Goal: Entertainment & Leisure: Browse casually

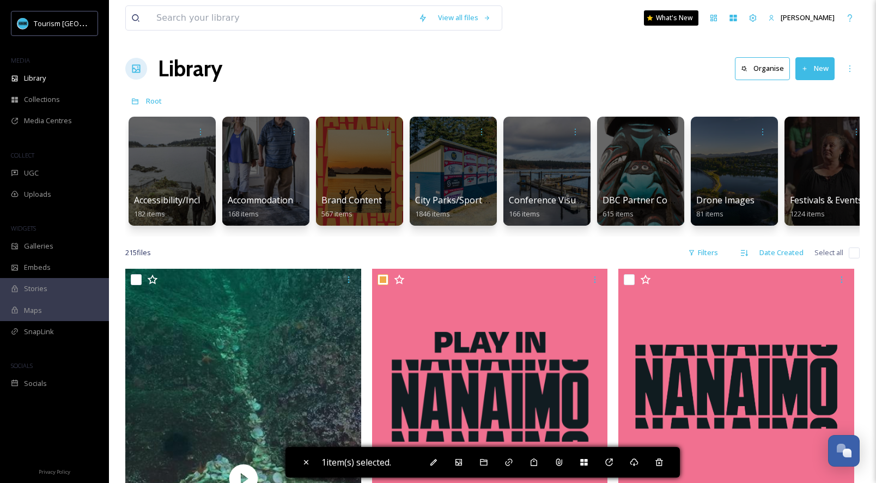
scroll to position [319, 0]
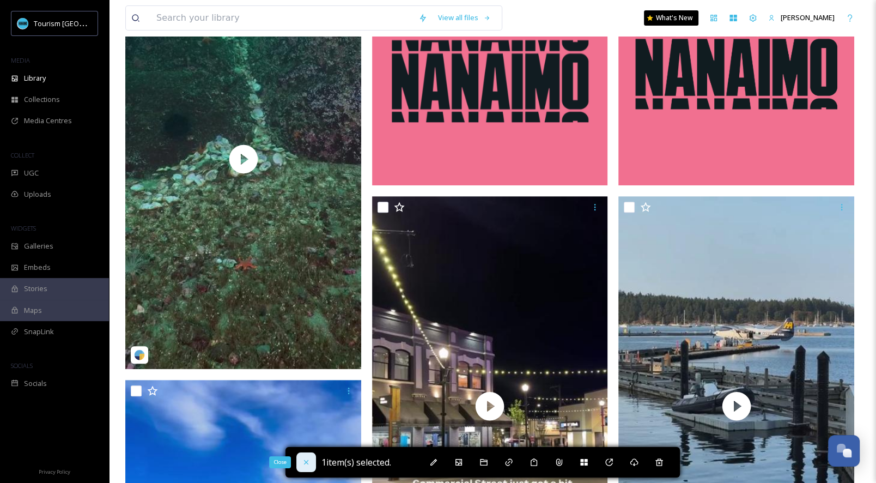
click at [305, 468] on div "Close" at bounding box center [306, 462] width 20 height 20
checkbox input "false"
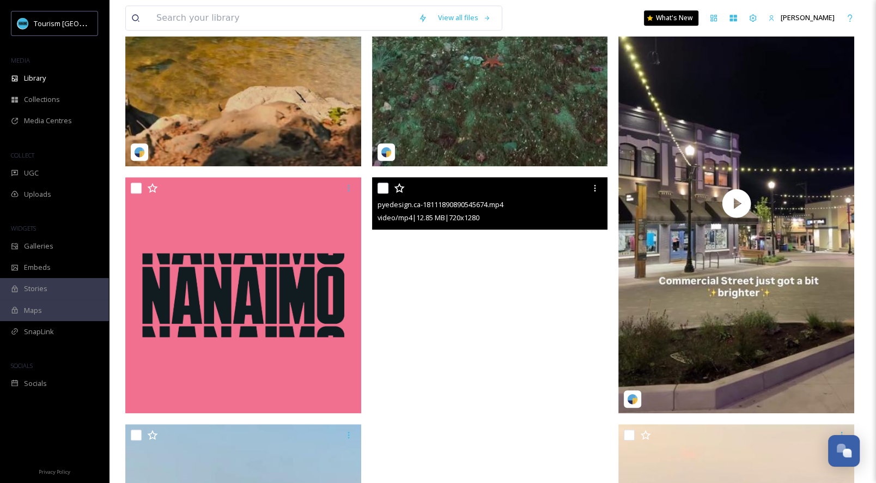
scroll to position [1228, 0]
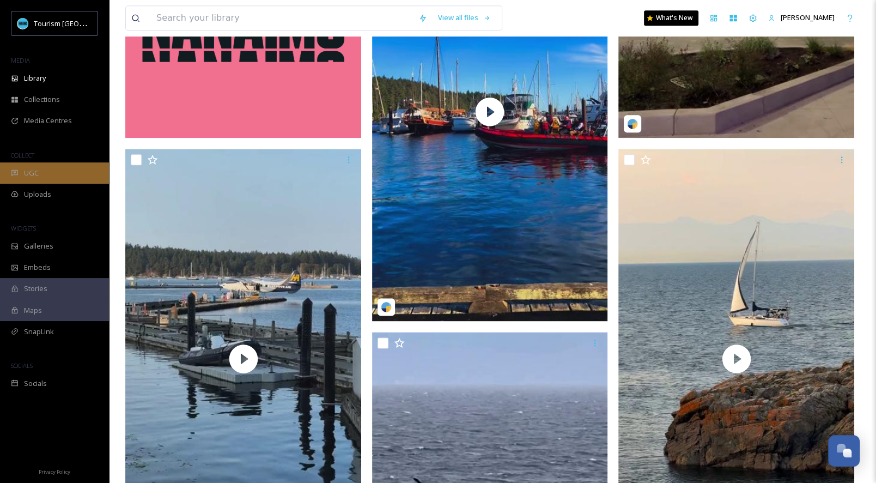
click at [65, 168] on div "UGC" at bounding box center [54, 172] width 109 height 21
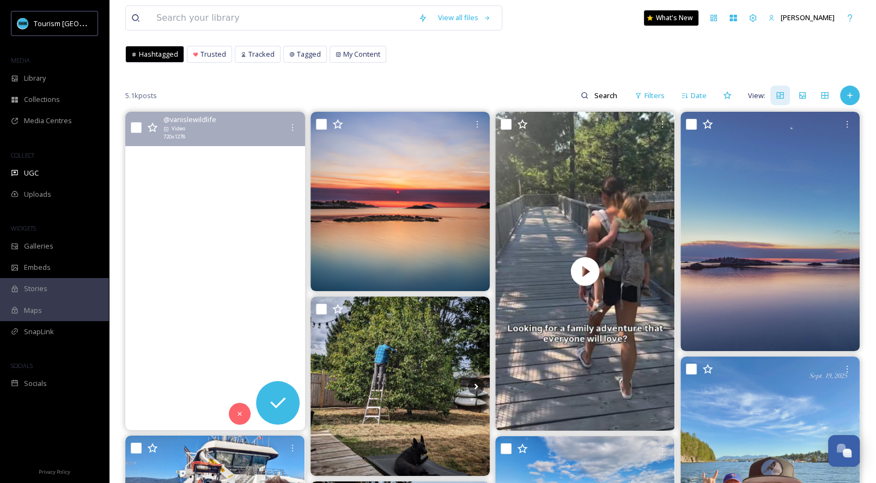
scroll to position [58, 0]
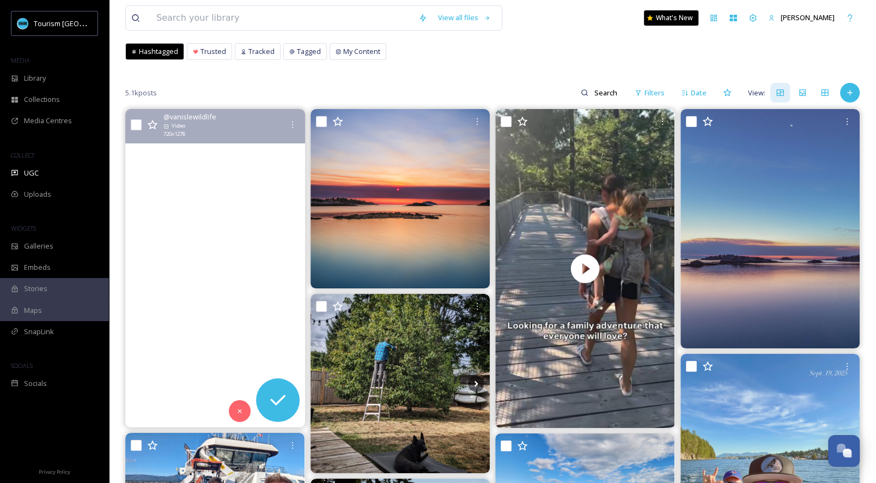
click at [233, 276] on video "Have you ever seen a Giant Water Bug? I saw one for the first time the other da…" at bounding box center [214, 268] width 179 height 318
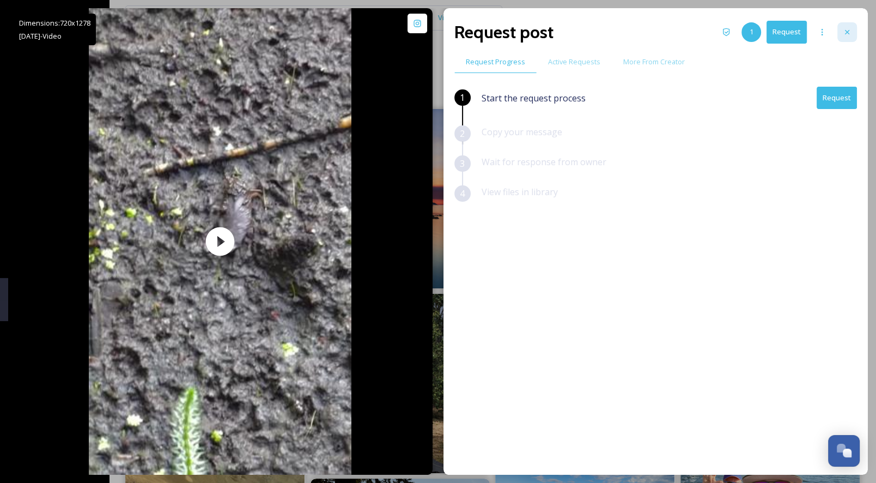
click at [848, 31] on icon at bounding box center [847, 32] width 4 height 4
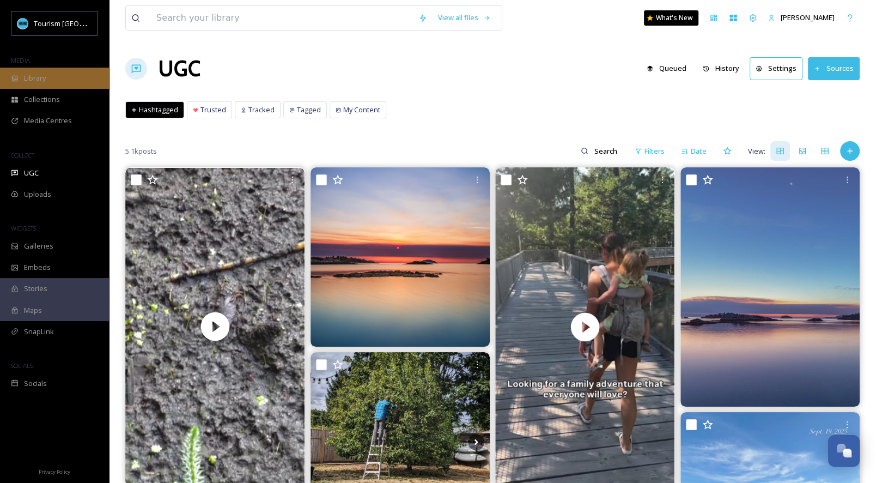
click at [86, 76] on div "Library" at bounding box center [54, 78] width 109 height 21
